Goal: Information Seeking & Learning: Understand process/instructions

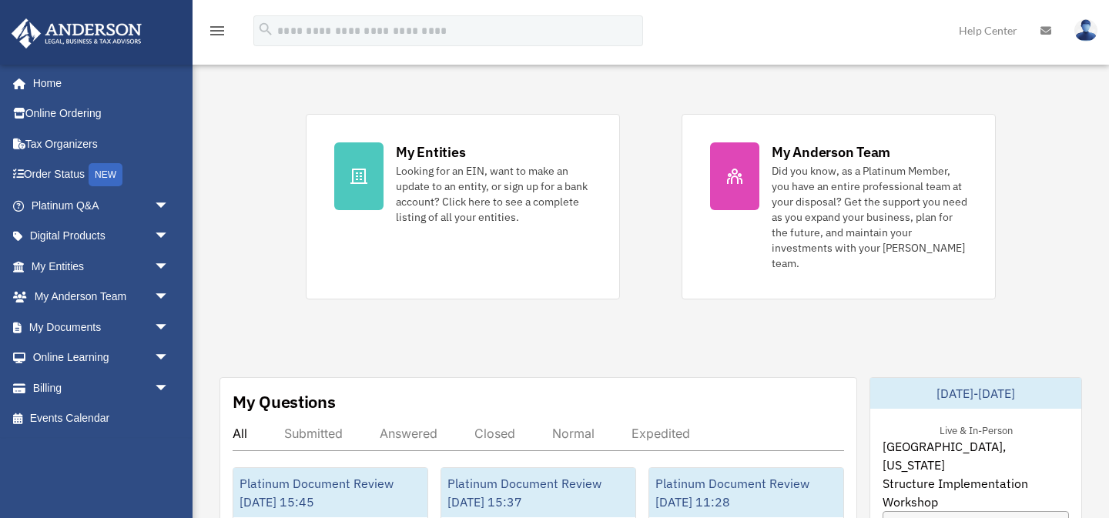
scroll to position [327, 0]
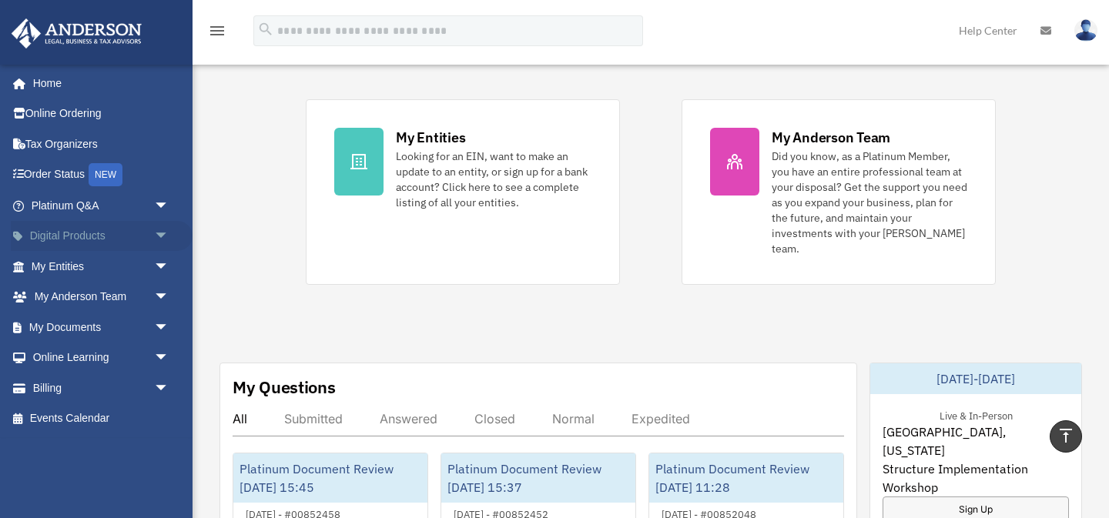
click at [163, 231] on span "arrow_drop_down" at bounding box center [169, 237] width 31 height 32
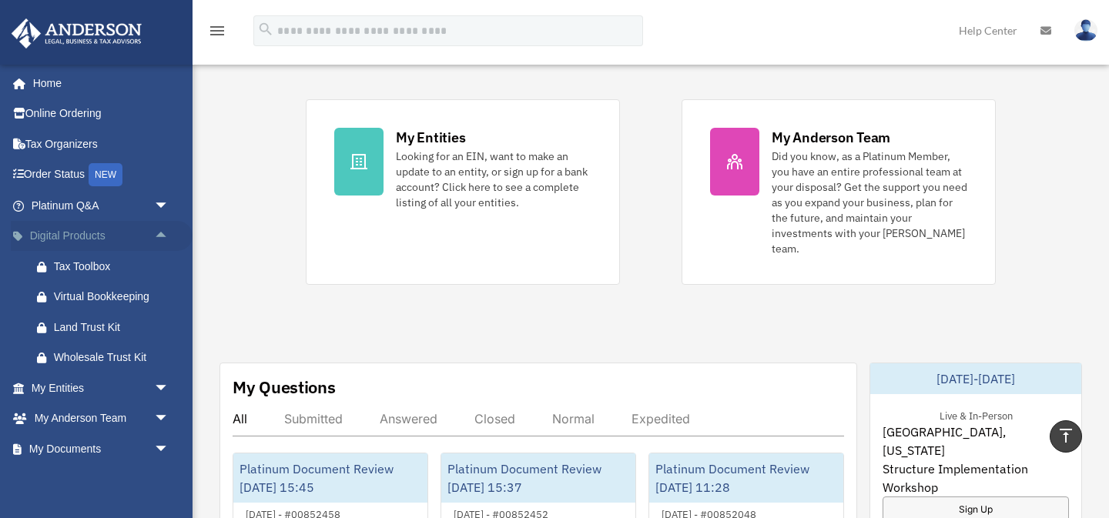
click at [166, 233] on span "arrow_drop_up" at bounding box center [169, 237] width 31 height 32
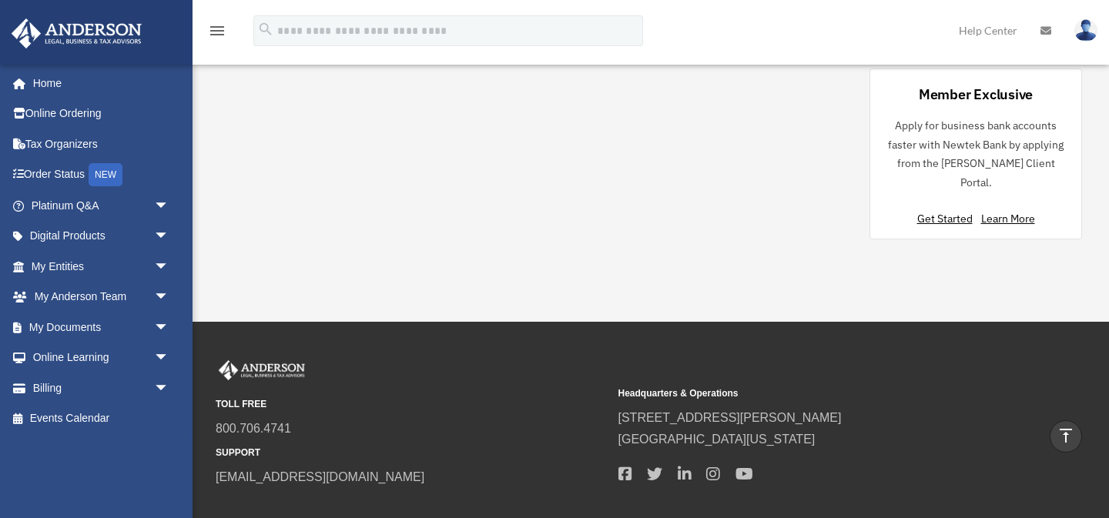
scroll to position [1333, 0]
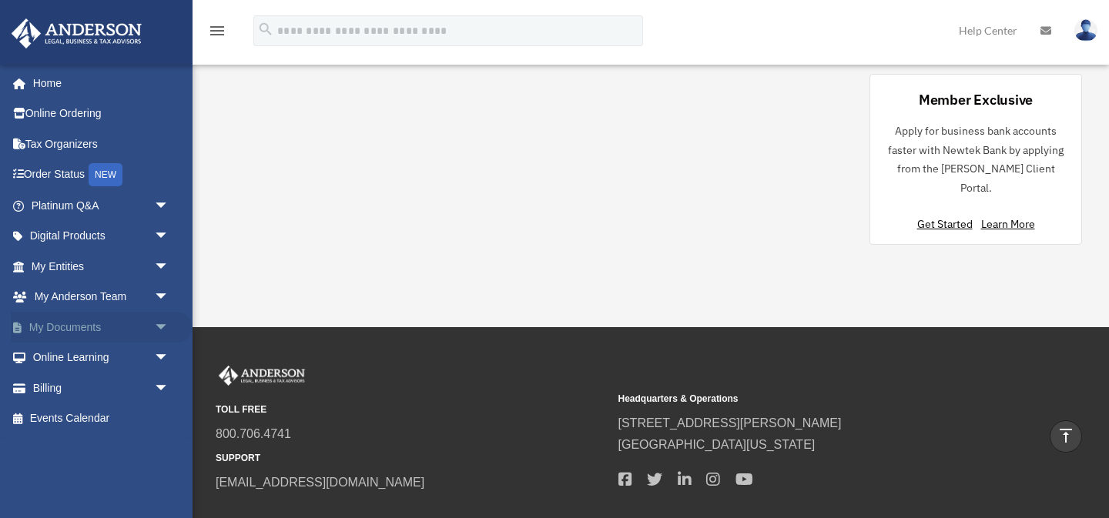
click at [132, 325] on link "My Documents arrow_drop_down" at bounding box center [102, 327] width 182 height 31
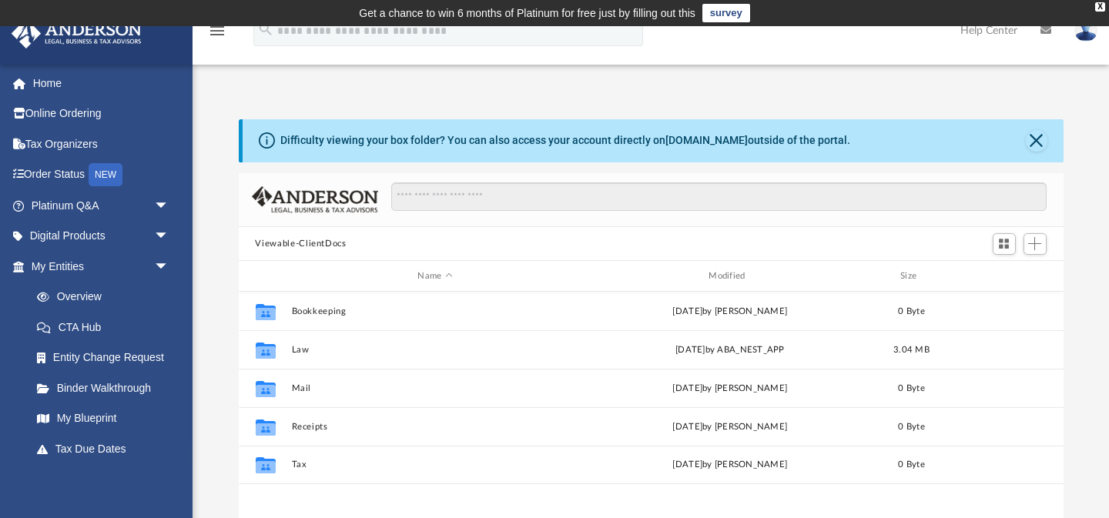
scroll to position [349, 824]
click at [162, 230] on span "arrow_drop_down" at bounding box center [169, 237] width 31 height 32
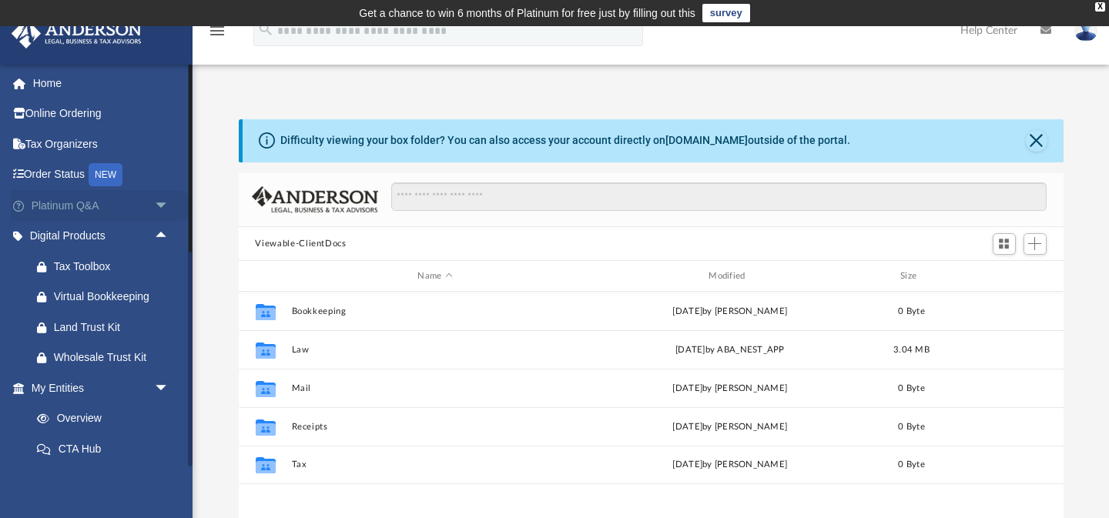
click at [162, 206] on span "arrow_drop_down" at bounding box center [169, 206] width 31 height 32
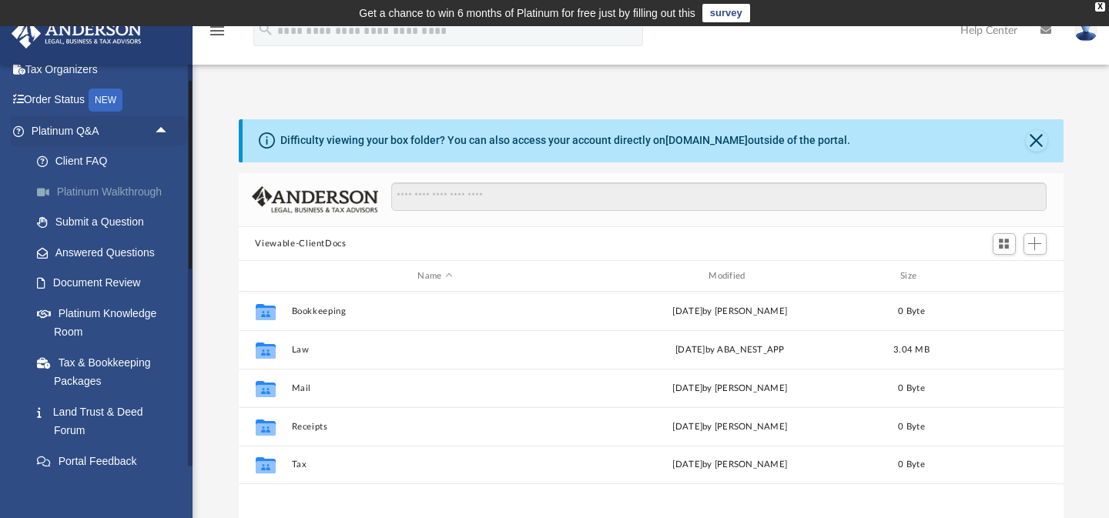
scroll to position [0, 0]
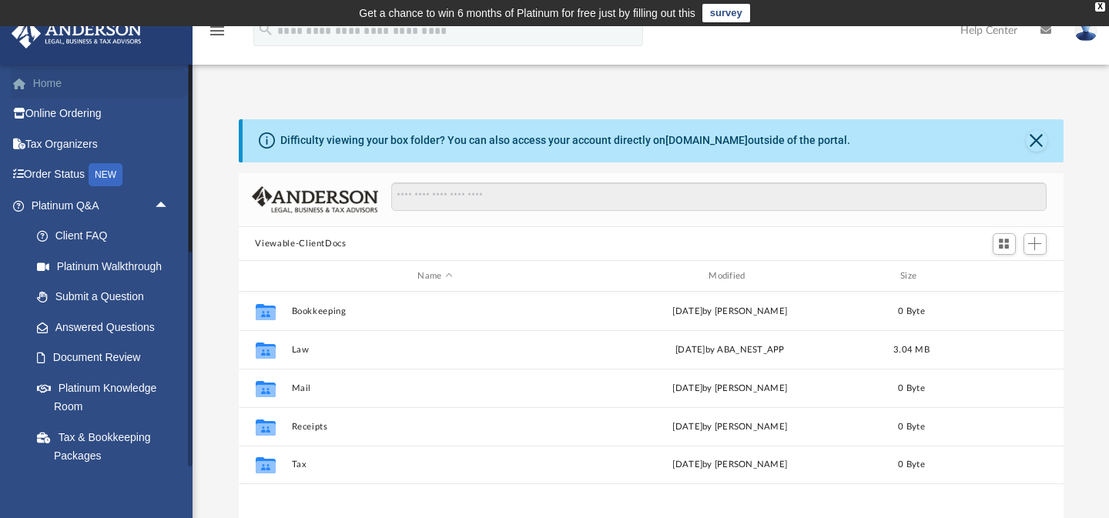
click at [52, 83] on link "Home" at bounding box center [102, 83] width 182 height 31
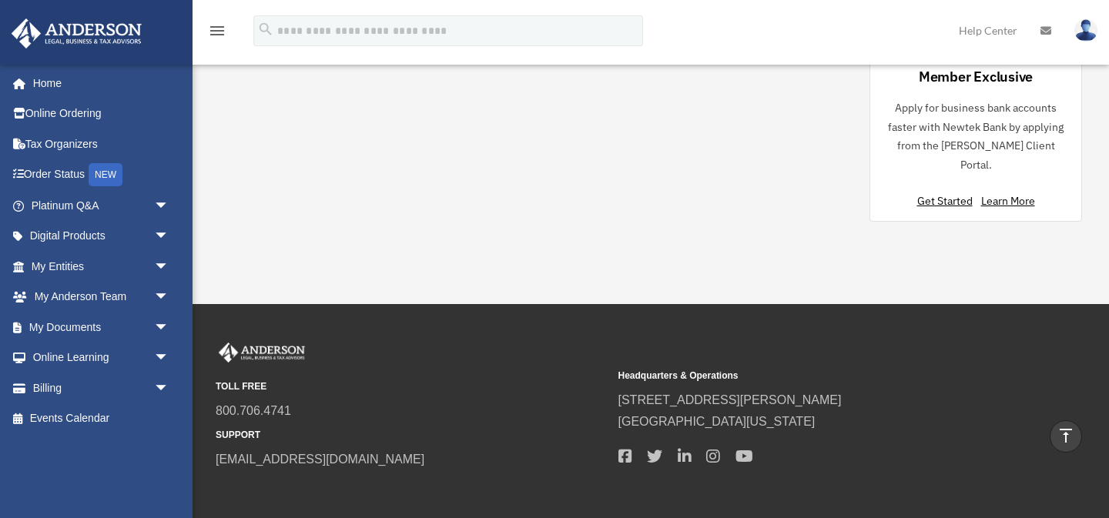
scroll to position [1353, 0]
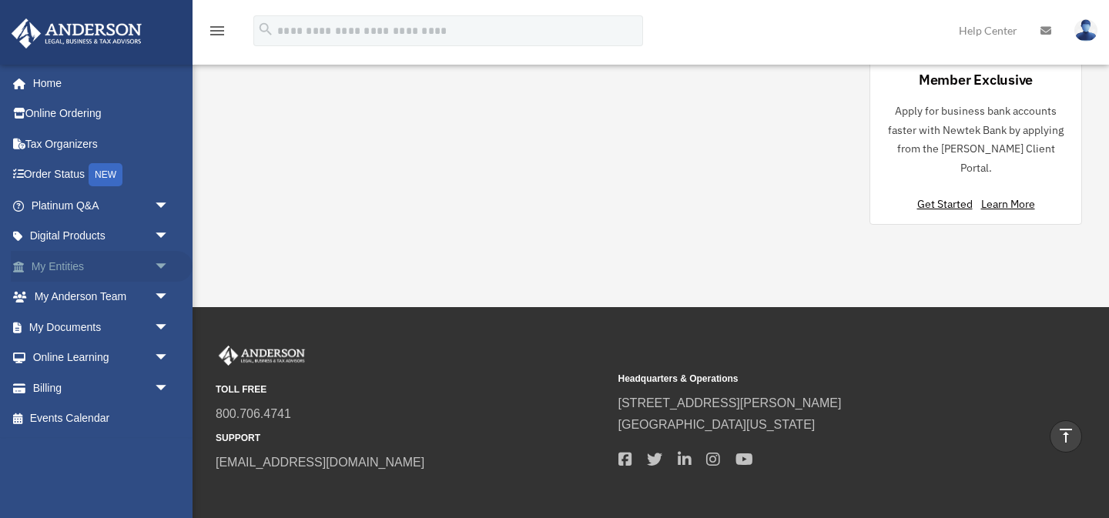
click at [156, 270] on span "arrow_drop_down" at bounding box center [169, 267] width 31 height 32
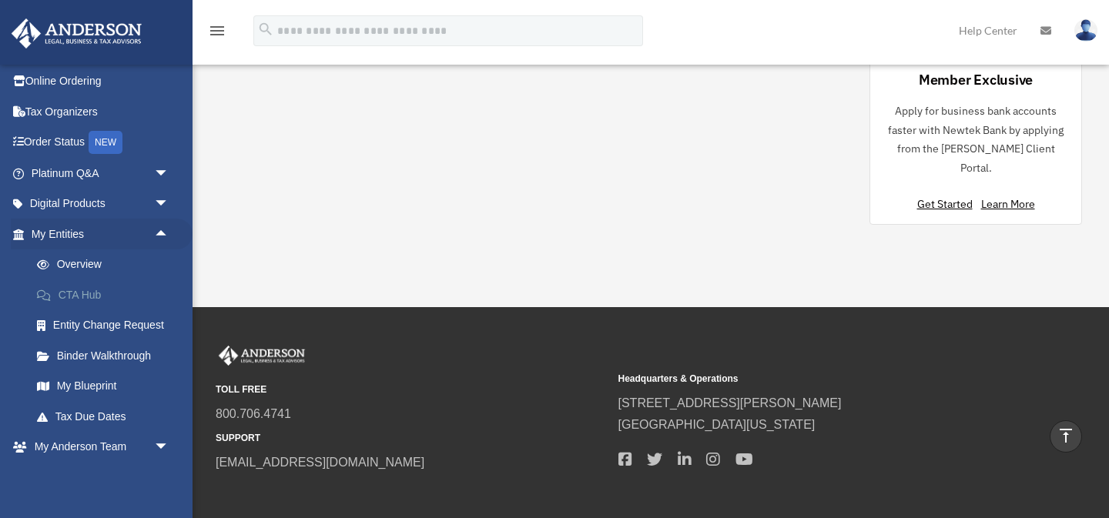
scroll to position [0, 0]
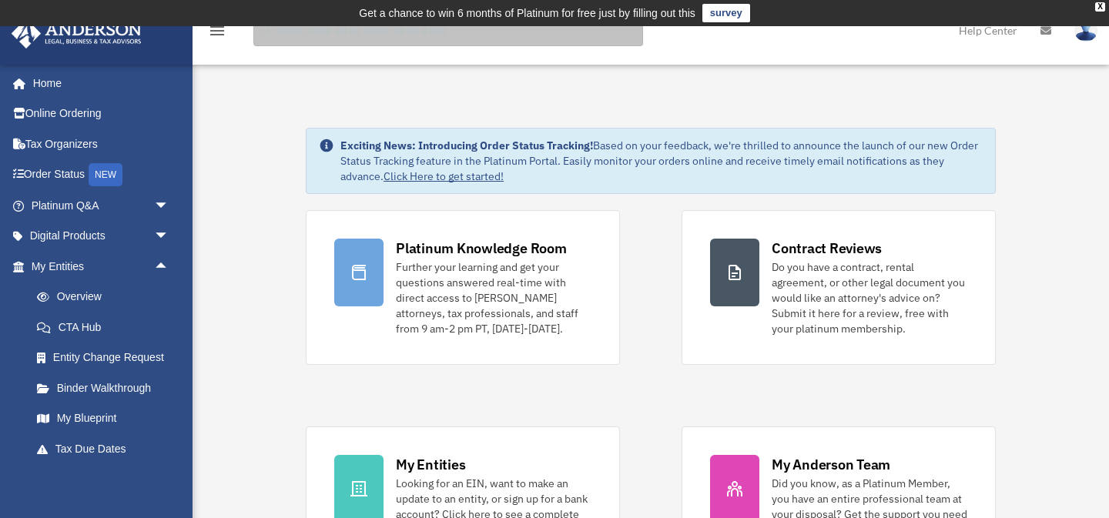
click at [509, 42] on input "search" at bounding box center [448, 30] width 390 height 31
type input "******"
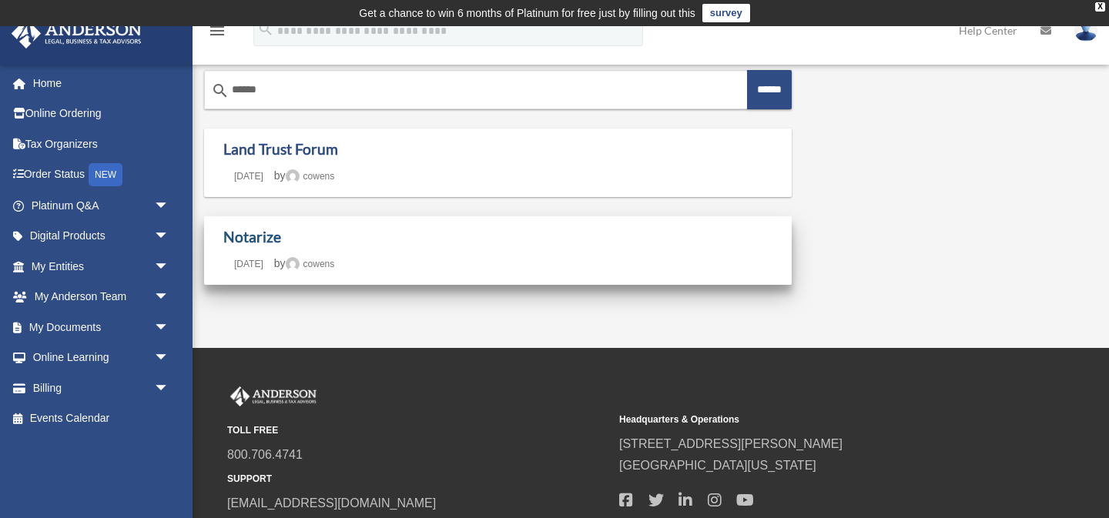
click at [254, 240] on link "Notarize" at bounding box center [252, 237] width 58 height 18
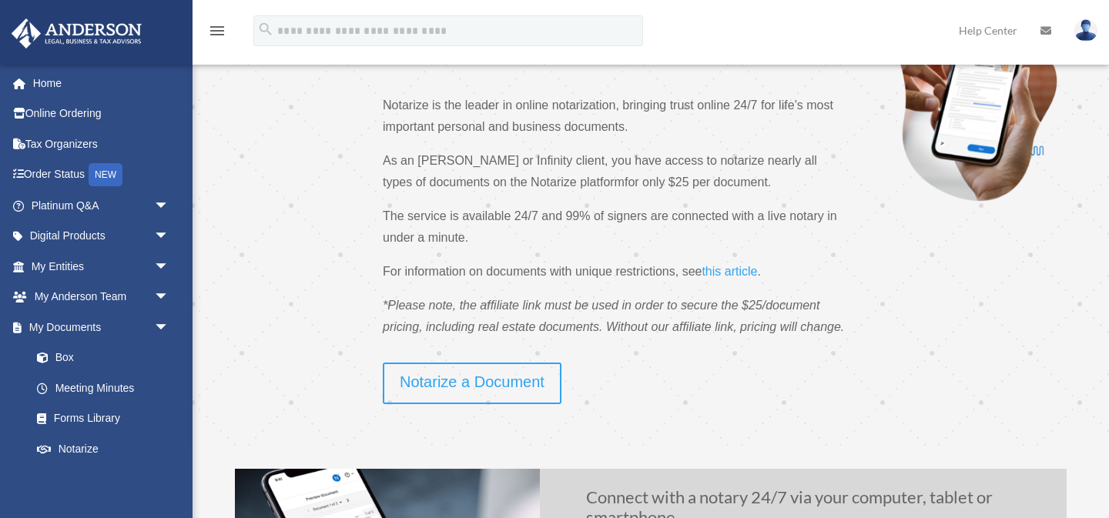
scroll to position [132, 0]
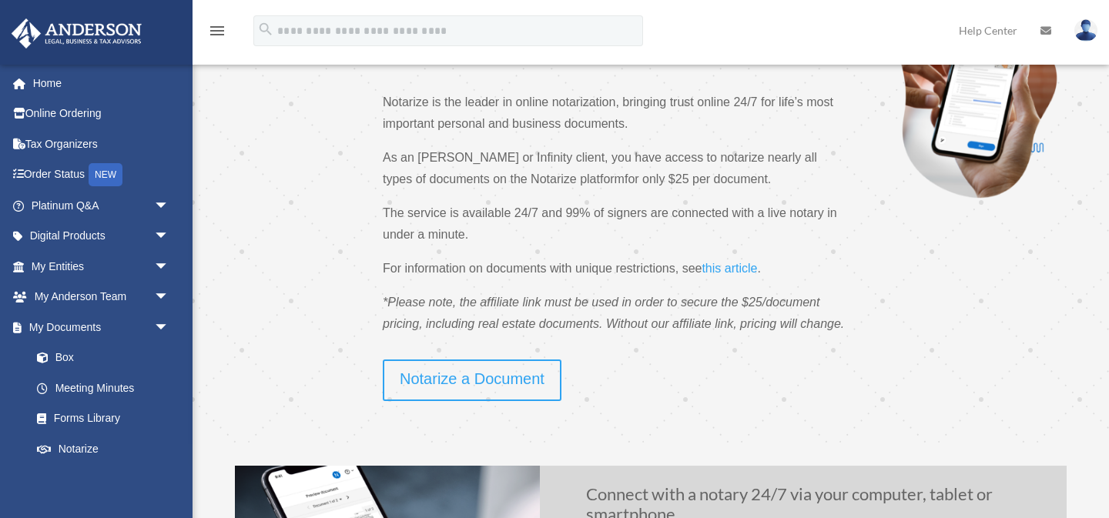
click at [705, 343] on p "*Please note, the affiliate link must be used in order to secure the $25/docume…" at bounding box center [614, 319] width 462 height 55
click at [279, 310] on div "Notarize your documents in a matter of minutes Notarize is the leader in online…" at bounding box center [541, 176] width 605 height 368
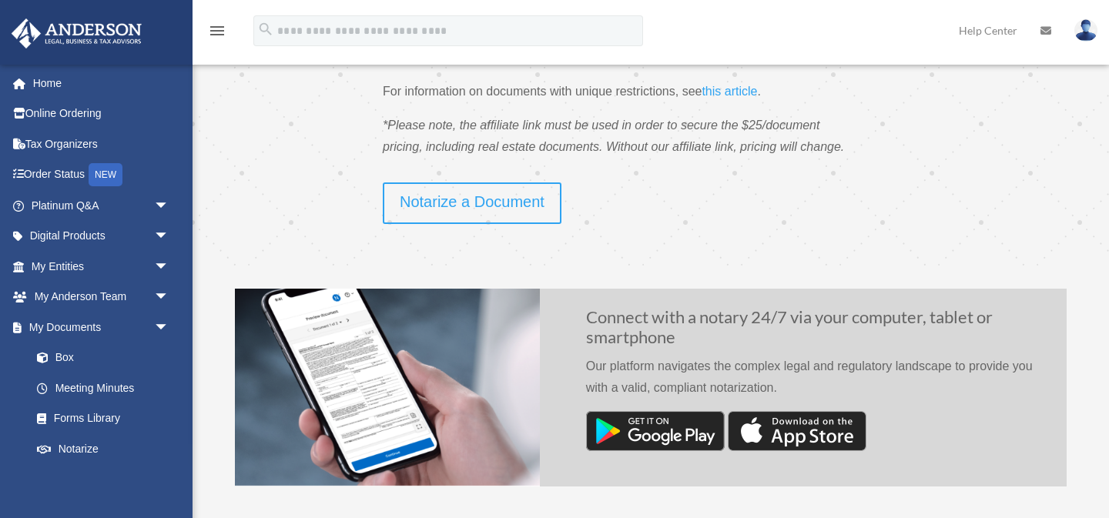
scroll to position [308, 0]
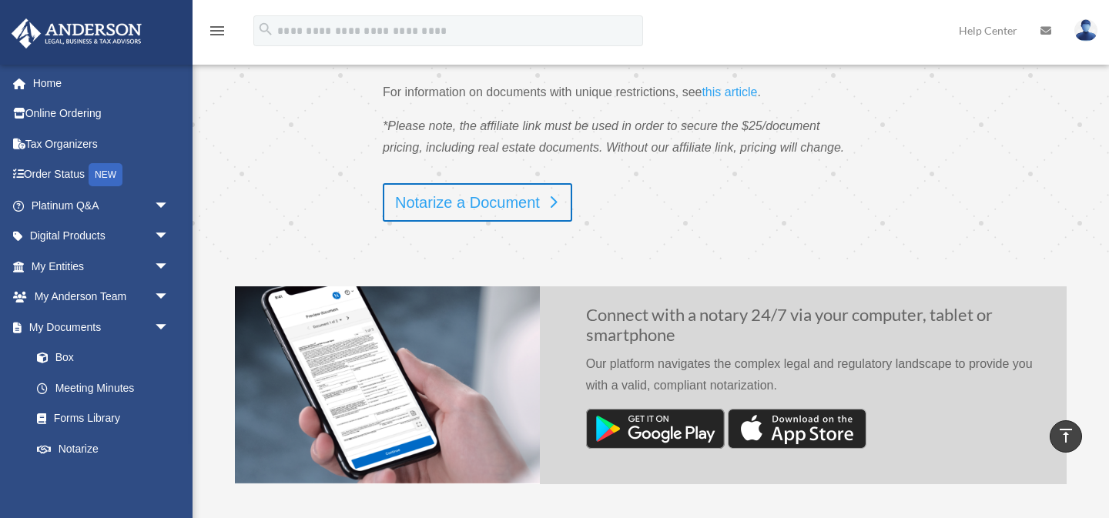
click at [493, 206] on link "Notarize a Document" at bounding box center [477, 202] width 189 height 38
